Goal: Task Accomplishment & Management: Manage account settings

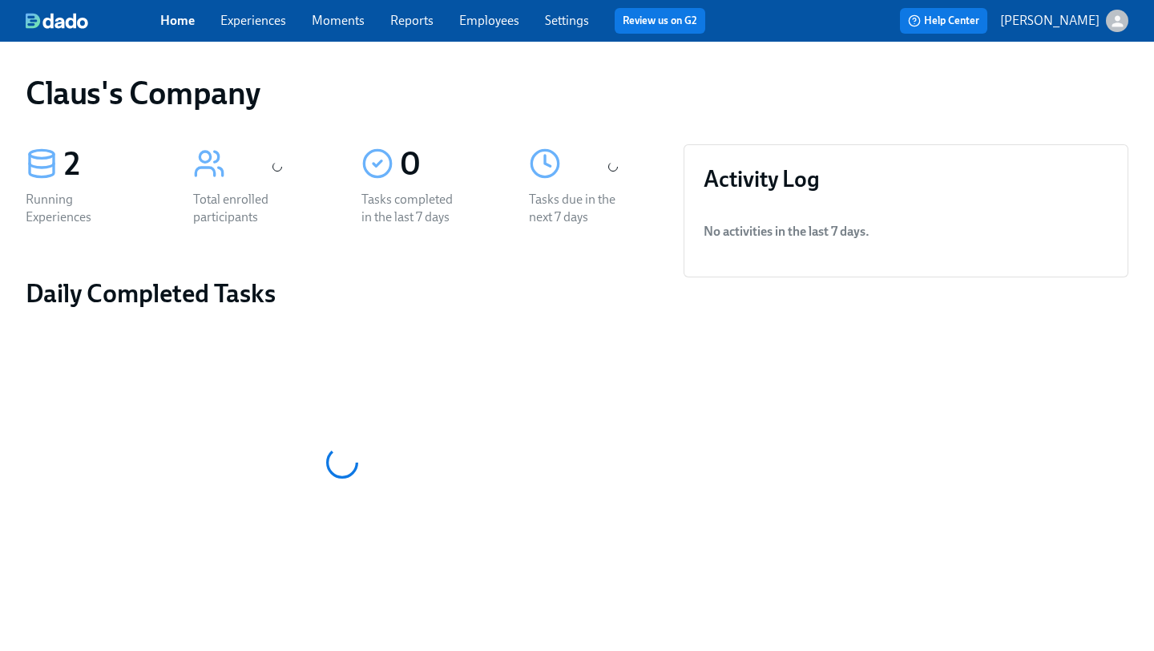
click at [1116, 22] on icon "button" at bounding box center [1116, 20] width 11 height 11
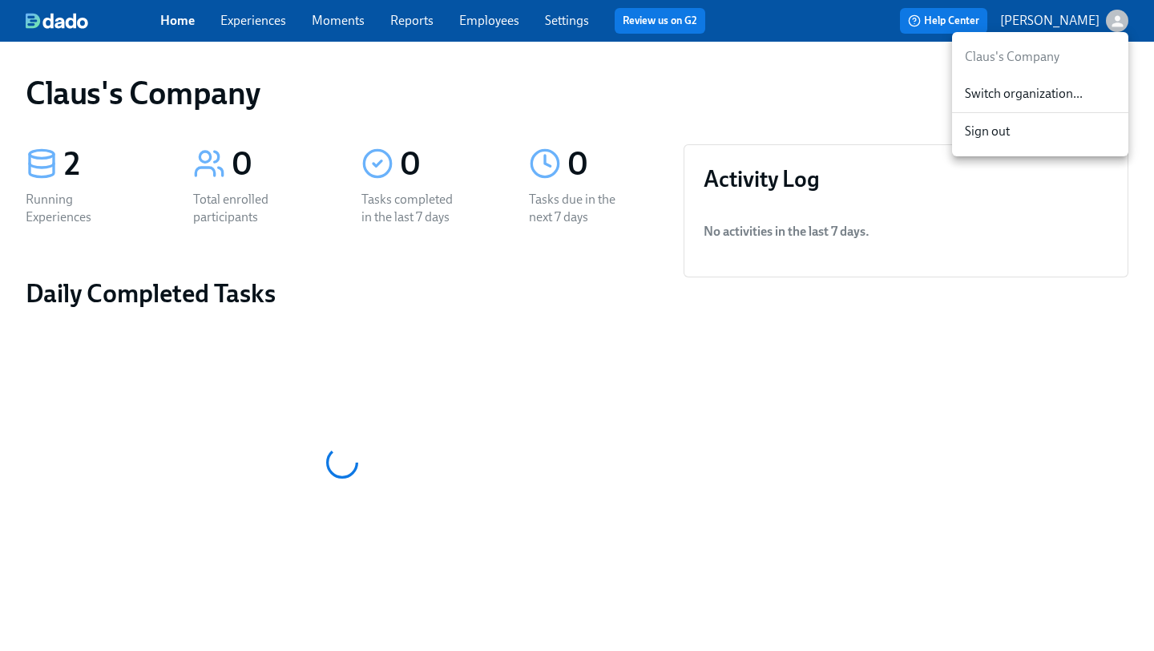
click at [1058, 102] on span "Switch organization..." at bounding box center [1040, 94] width 151 height 18
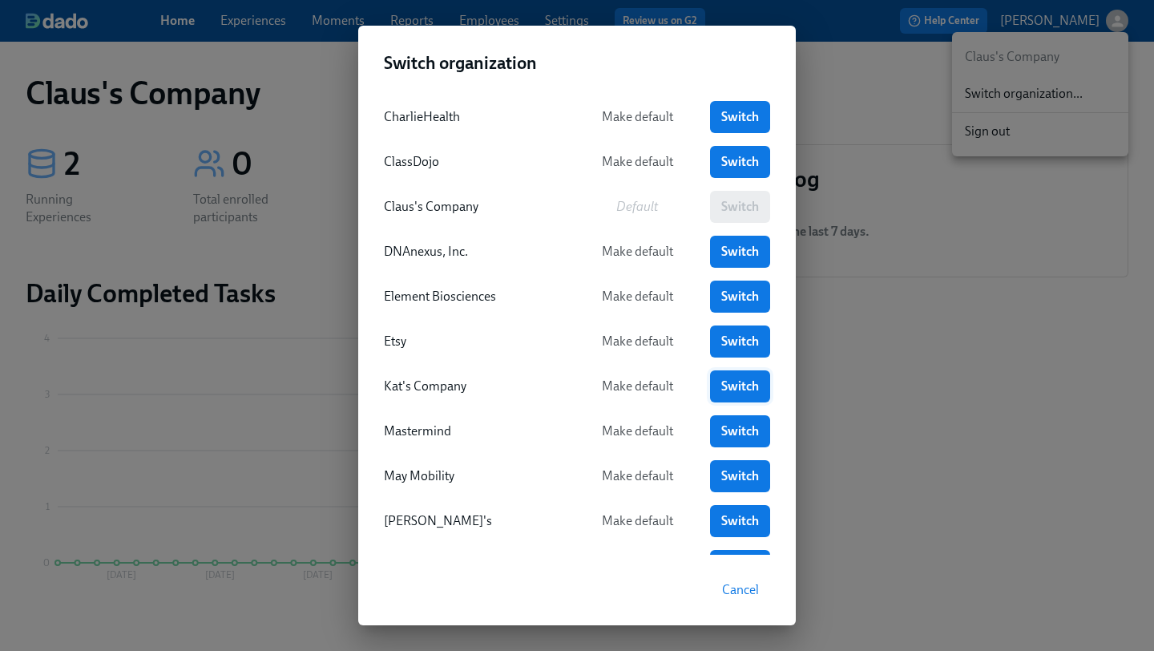
click at [730, 382] on span "Switch" at bounding box center [740, 386] width 38 height 16
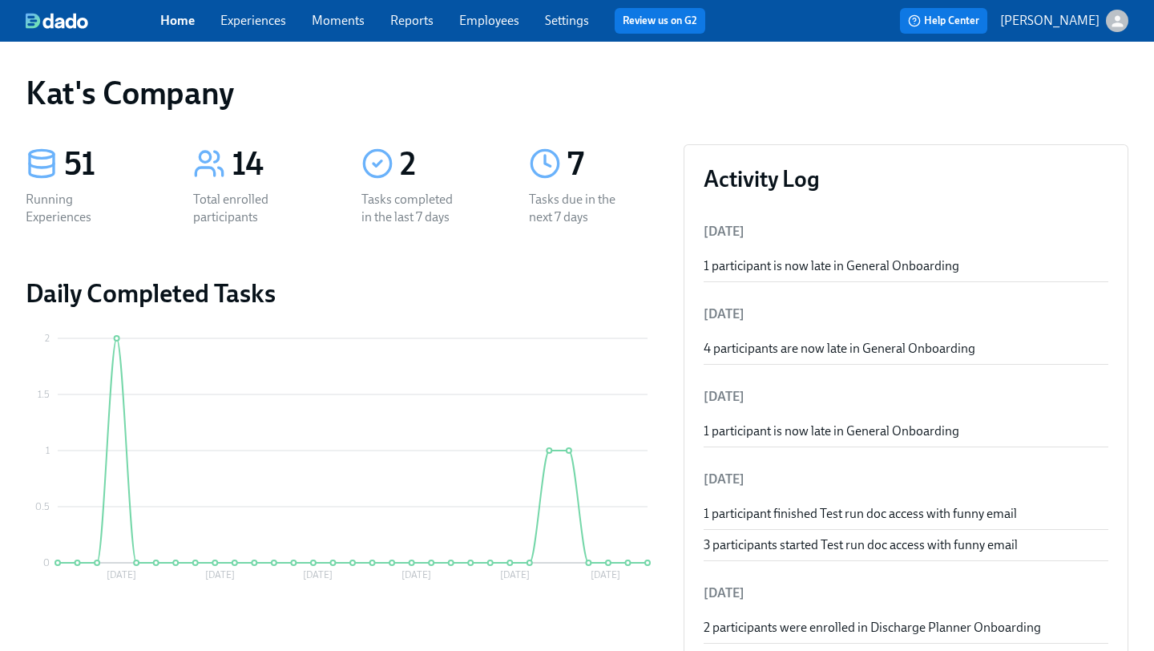
click at [297, 24] on div "Home Experiences Moments Reports Employees Settings Review us on G2" at bounding box center [439, 21] width 558 height 26
click at [269, 23] on link "Experiences" at bounding box center [253, 20] width 66 height 15
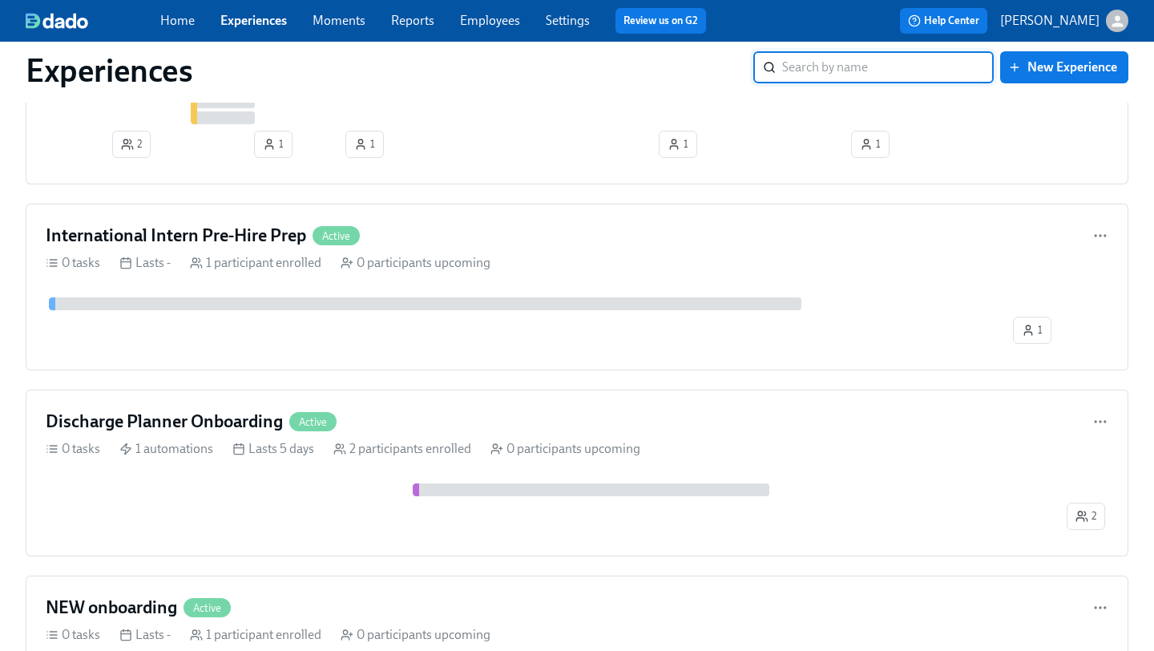
scroll to position [466, 0]
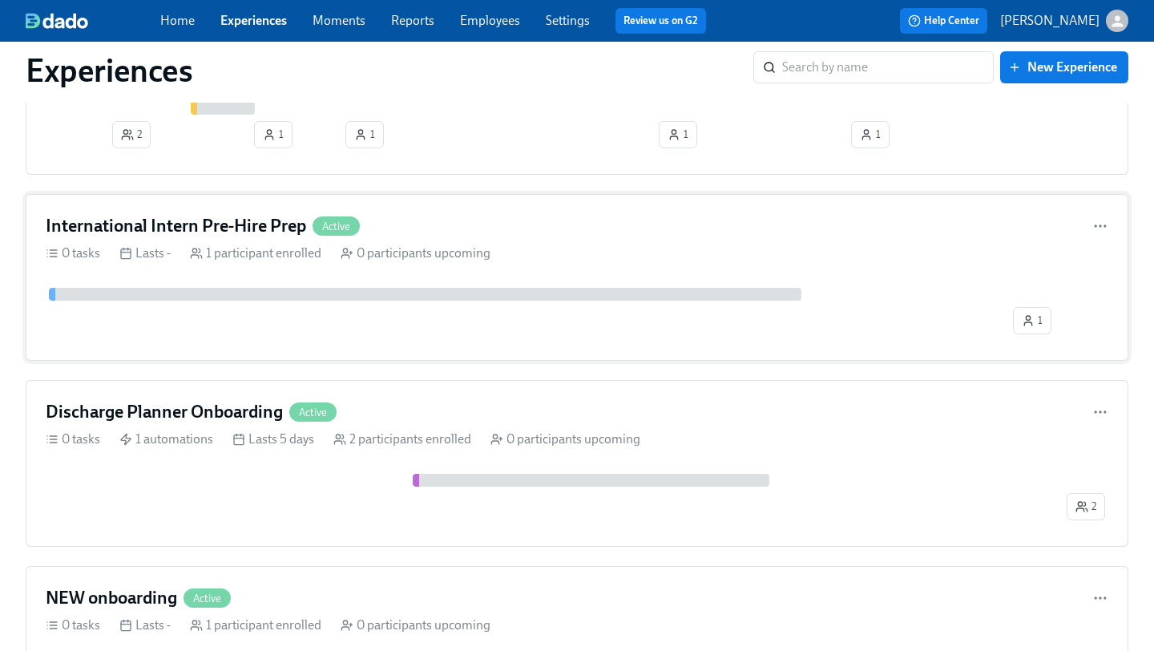
click at [417, 218] on div "International Intern Pre-Hire Prep Active" at bounding box center [577, 226] width 1062 height 24
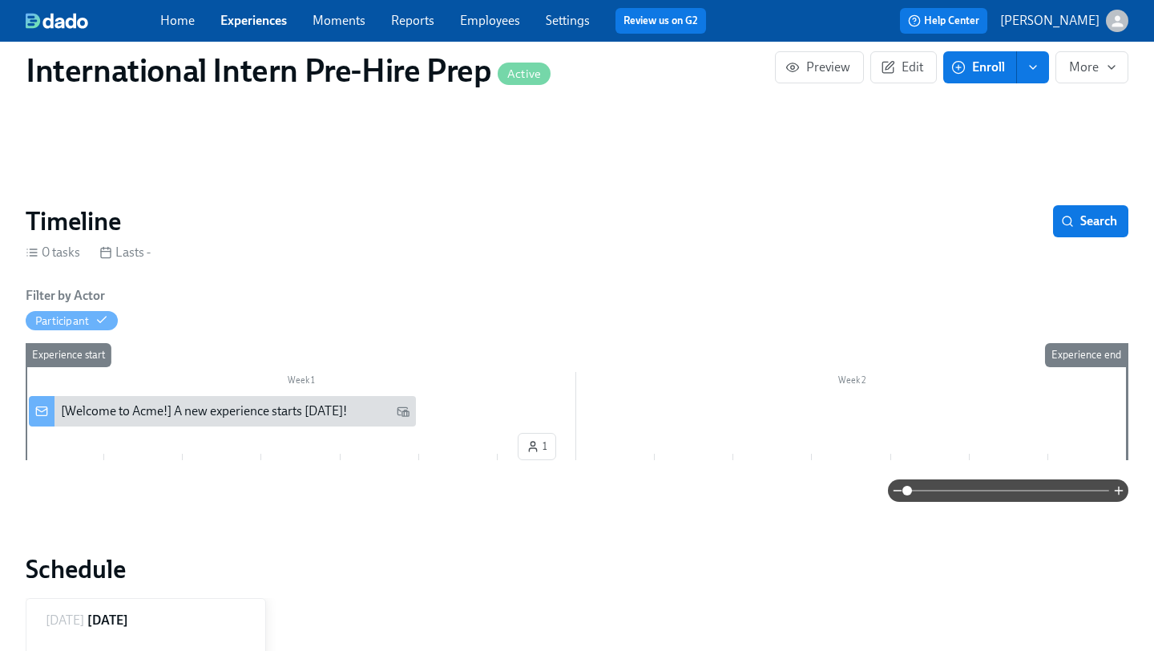
scroll to position [79, 0]
click at [197, 406] on div "[Welcome to Acme!] A new experience starts today!" at bounding box center [204, 410] width 286 height 18
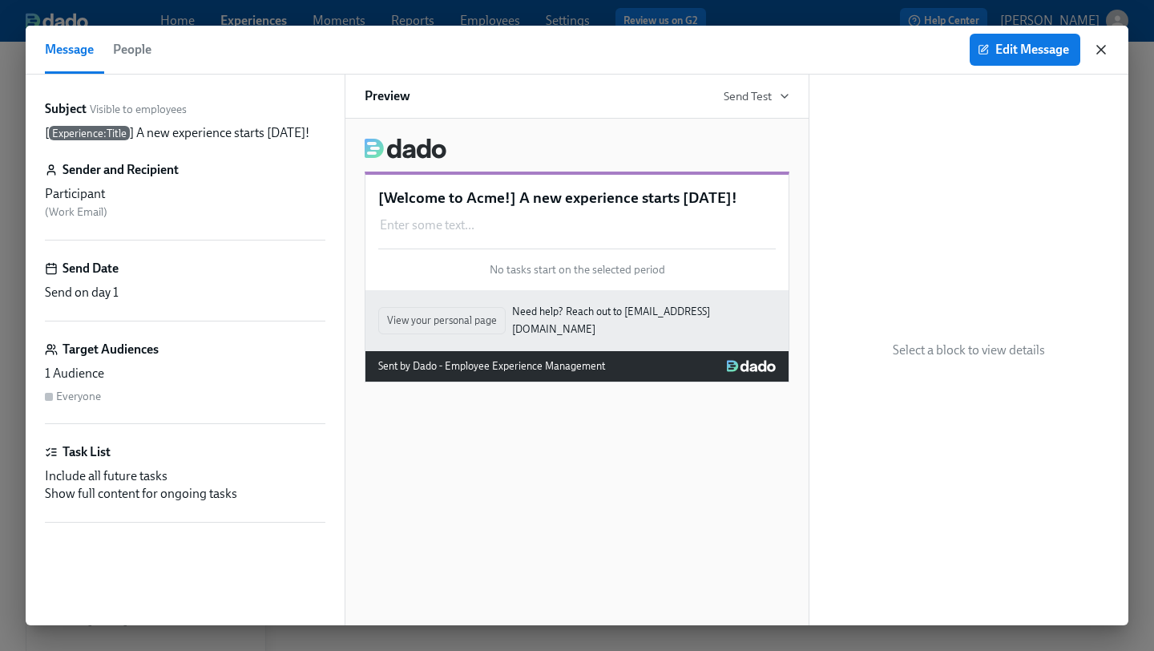
click at [1097, 52] on icon "button" at bounding box center [1101, 50] width 16 height 16
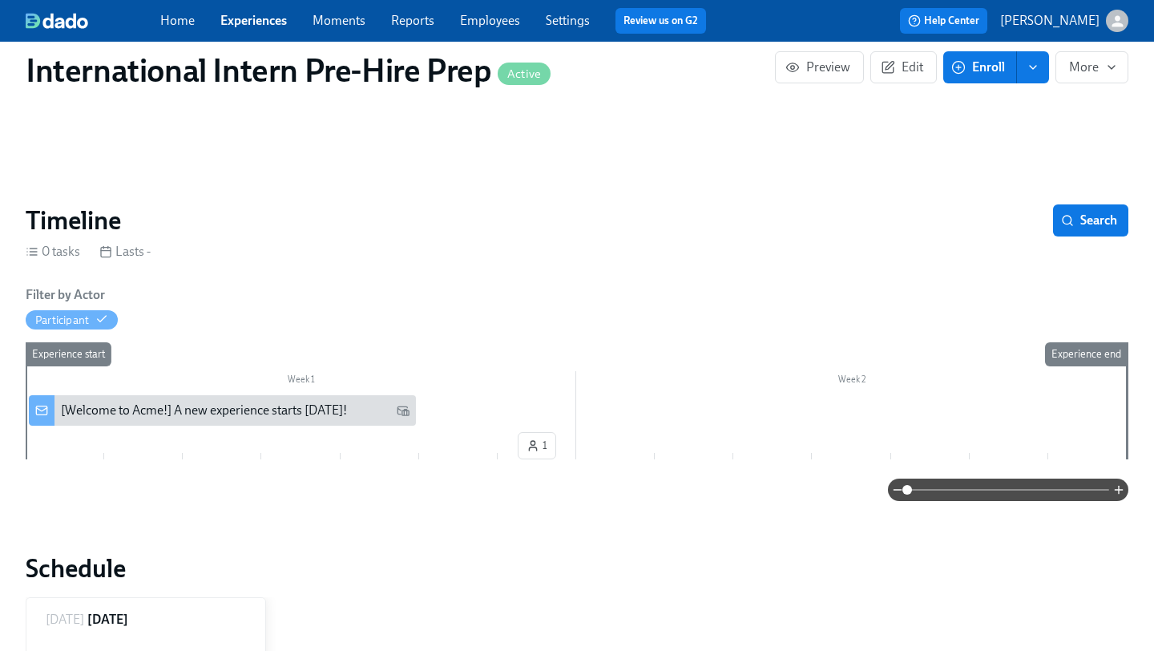
click at [194, 409] on div "[Welcome to Acme!] A new experience starts today!" at bounding box center [204, 410] width 286 height 18
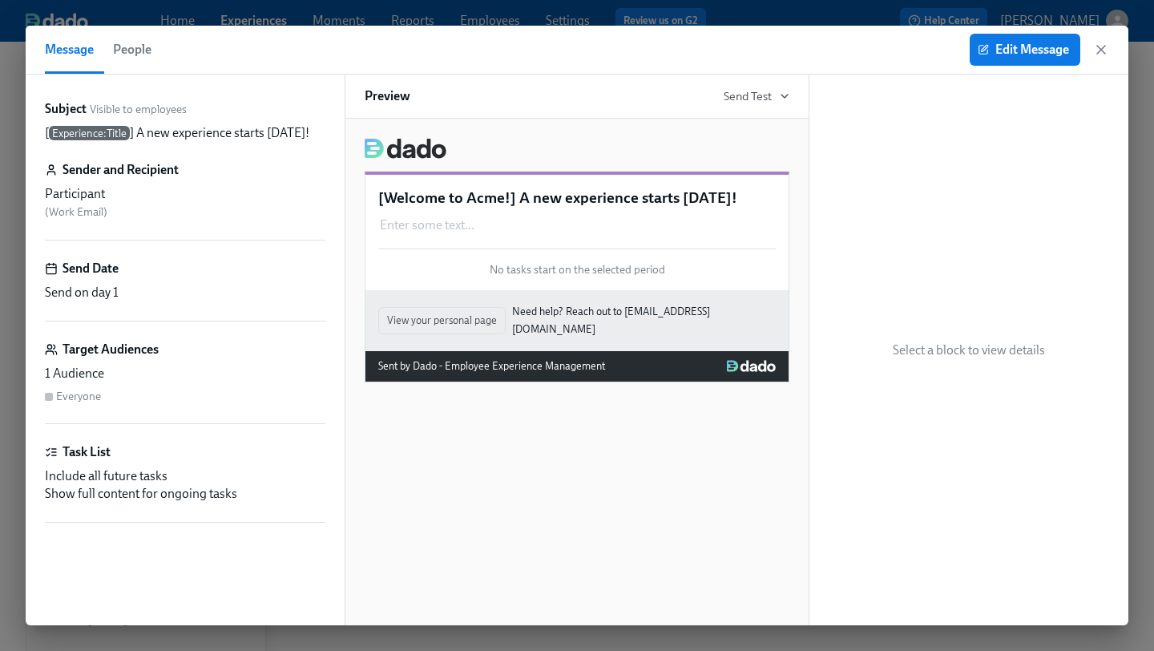
click at [167, 375] on div "1 Audience" at bounding box center [185, 374] width 280 height 18
click at [1106, 44] on icon "button" at bounding box center [1101, 50] width 16 height 16
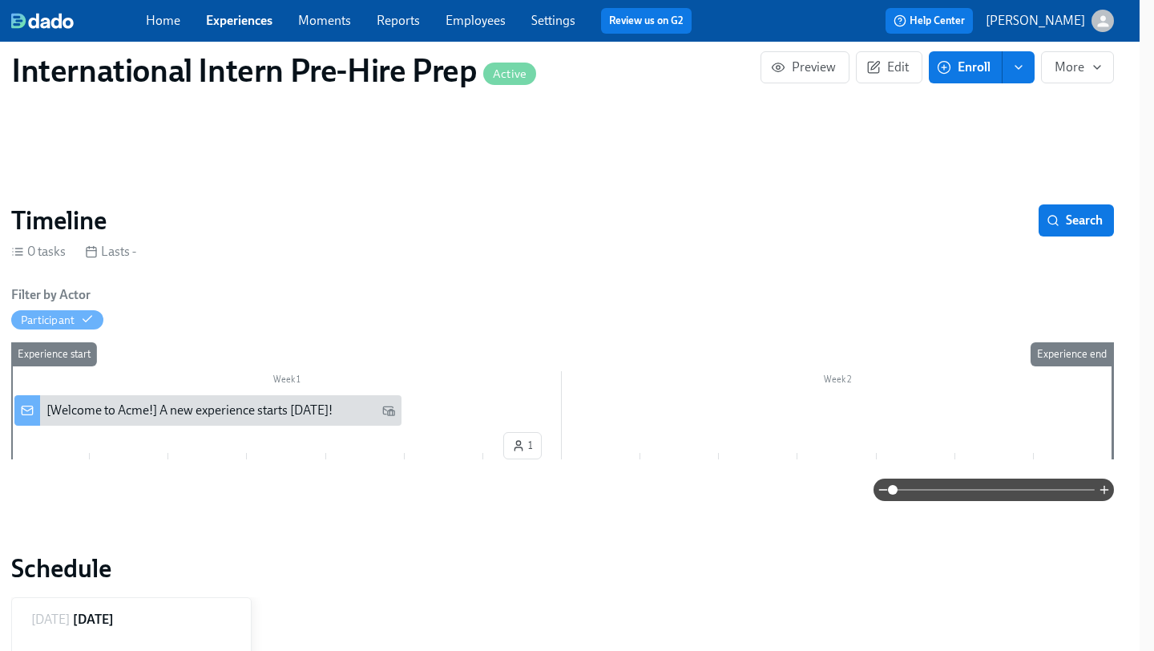
scroll to position [79, 0]
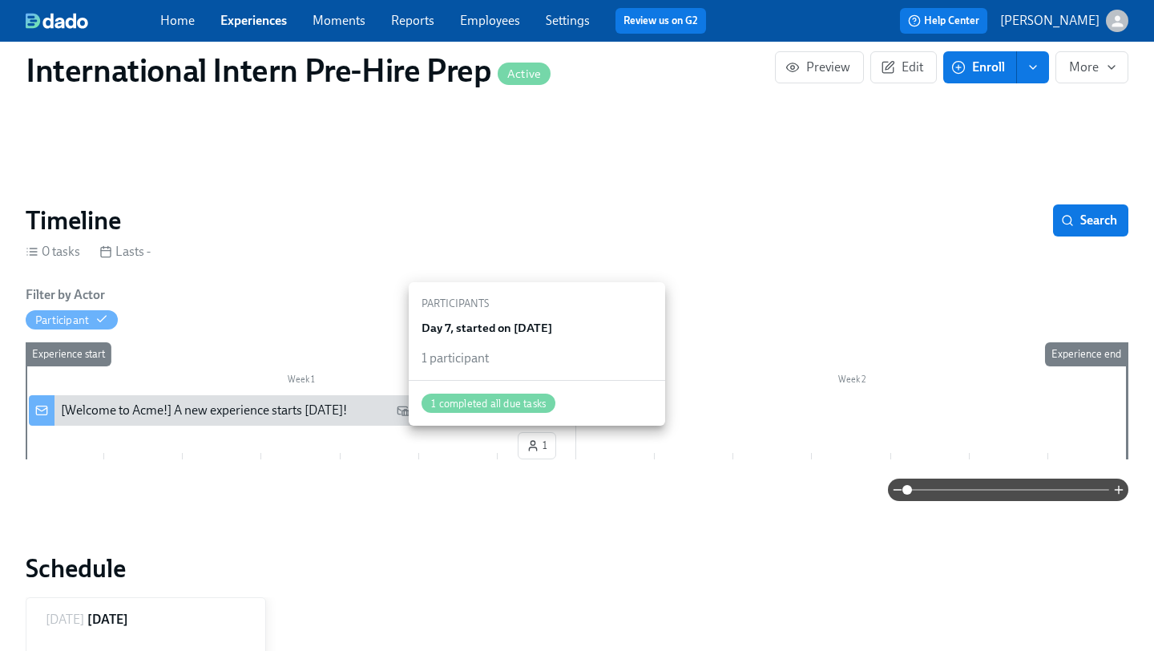
click at [541, 441] on span "1" at bounding box center [536, 445] width 21 height 16
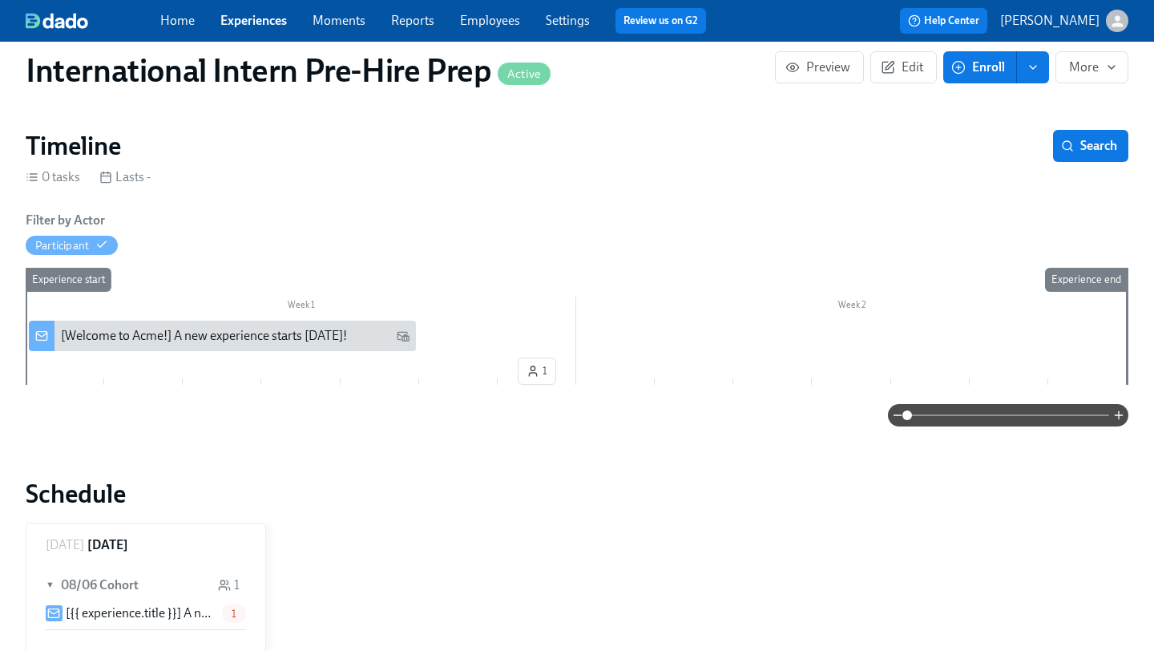
scroll to position [0, 0]
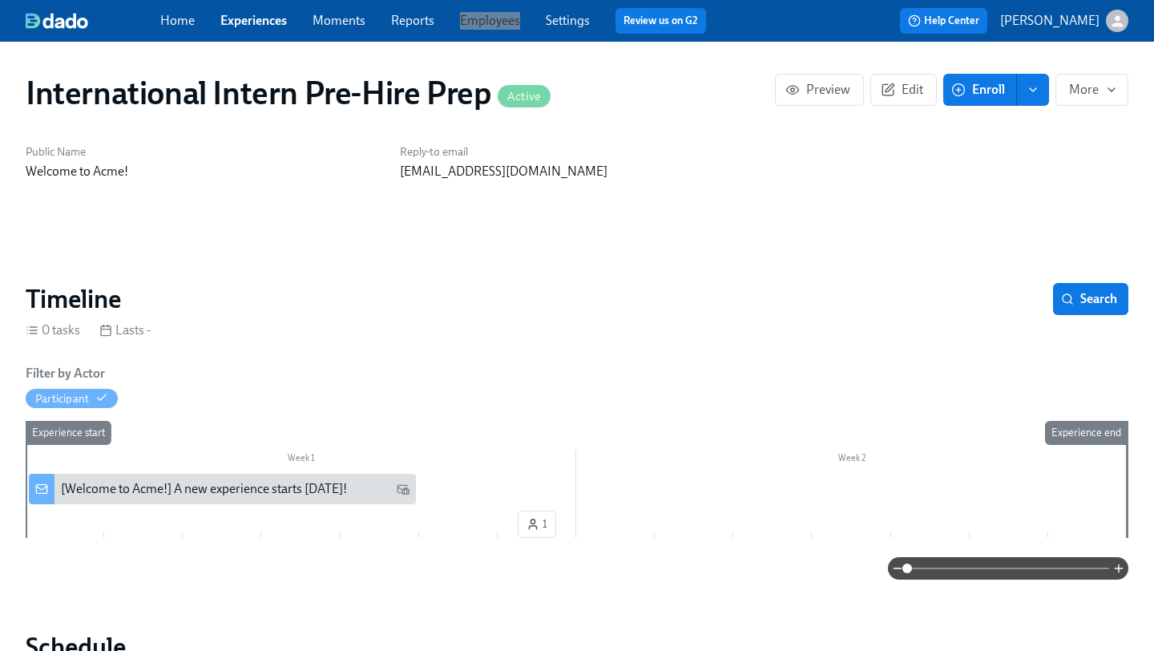
drag, startPoint x: 489, startPoint y: 22, endPoint x: 513, endPoint y: 3, distance: 30.3
click at [0, 0] on div "Home Experiences Moments Reports Employees Settings Review us on G2 Help Center…" at bounding box center [577, 21] width 1154 height 42
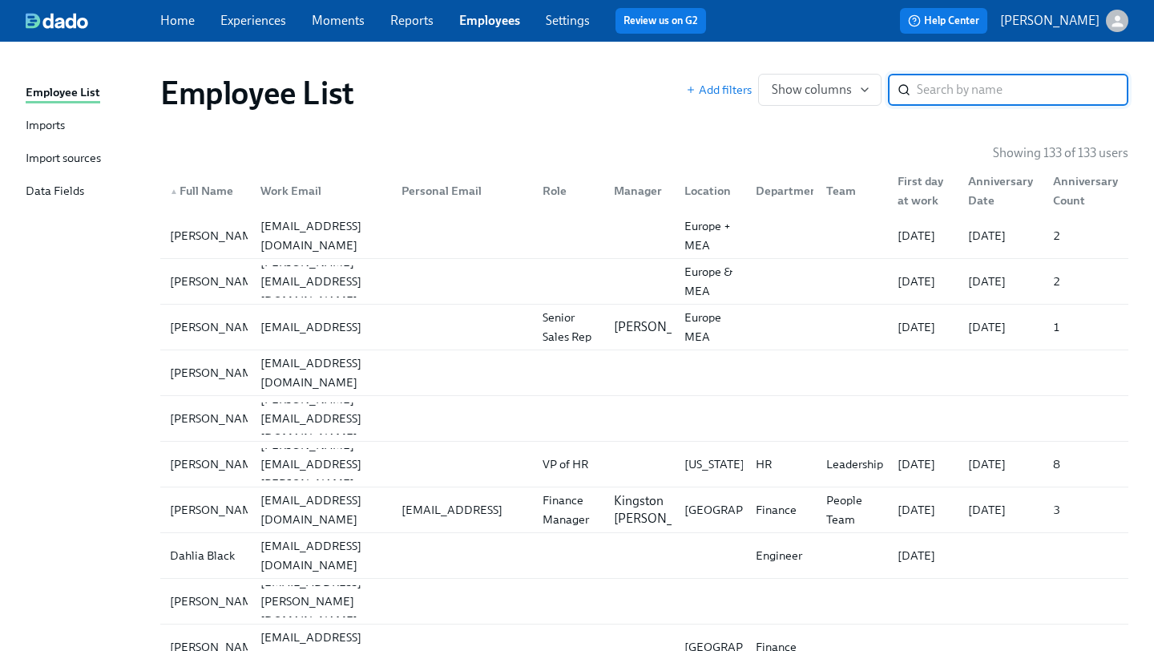
click at [1017, 105] on input "search" at bounding box center [1023, 90] width 212 height 32
paste input "[PERSON_NAME]"
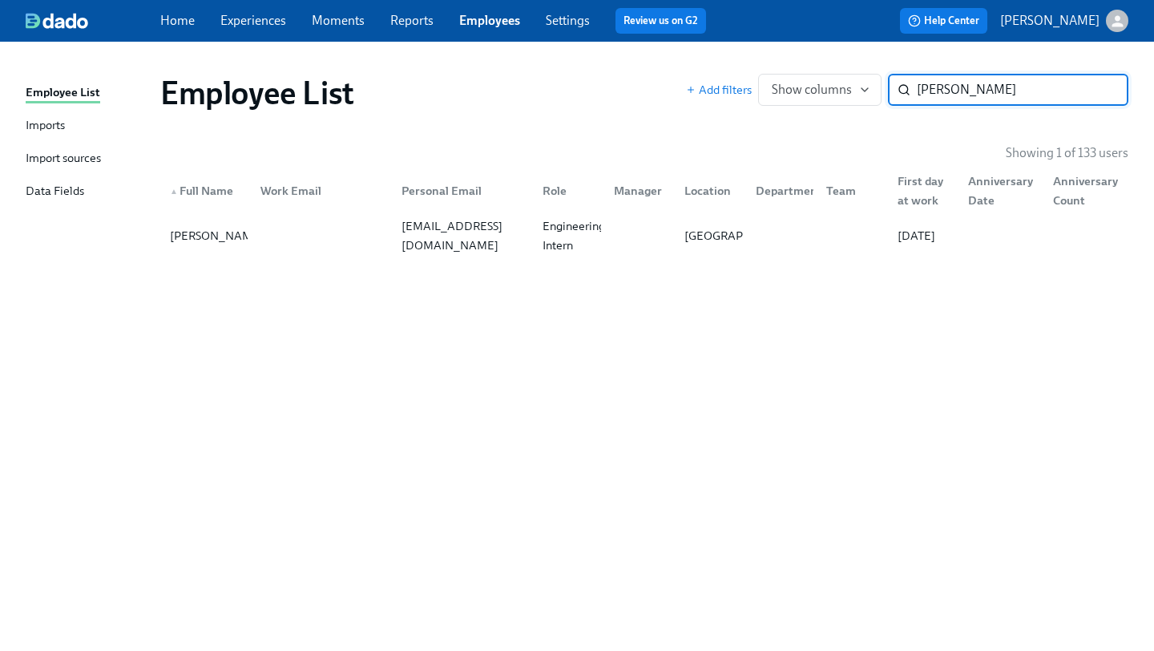
type input "[PERSON_NAME]"
